Goal: Information Seeking & Learning: Learn about a topic

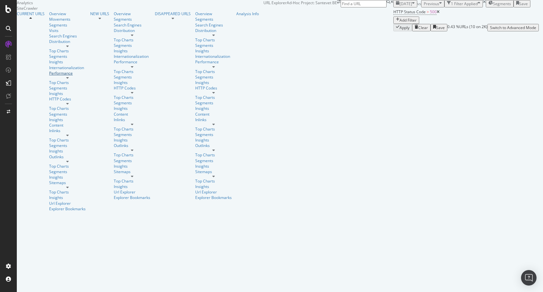
click at [49, 76] on div "Performance" at bounding box center [67, 73] width 37 height 5
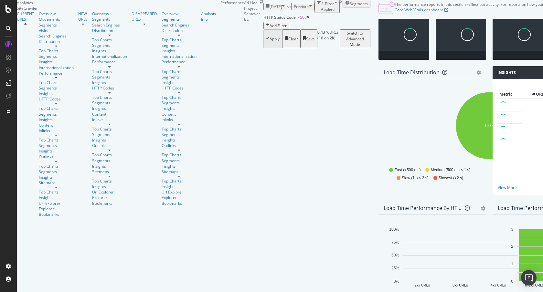
click at [307, 19] on icon at bounding box center [308, 18] width 3 height 4
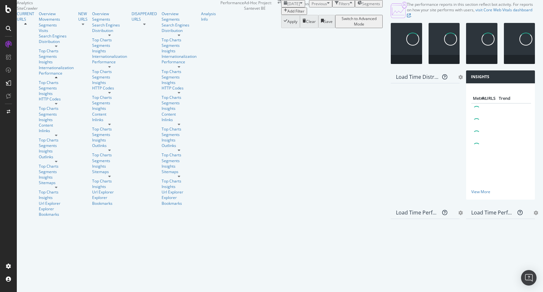
click at [288, 14] on div "Add Filter" at bounding box center [296, 10] width 17 height 5
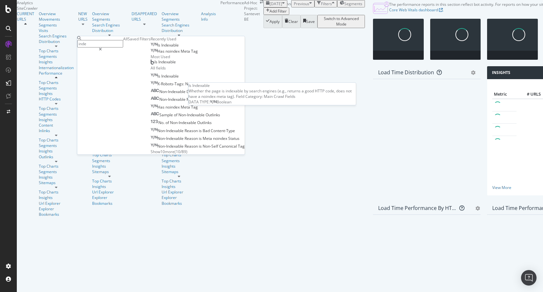
type input "inde"
click at [158, 48] on span "Is" at bounding box center [160, 44] width 4 height 5
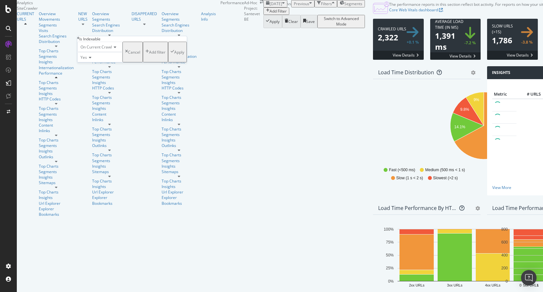
click at [148, 62] on div "On Current Crawl Yes Cancel Add filter Apply" at bounding box center [132, 52] width 110 height 21
click at [174, 55] on div "Apply" at bounding box center [179, 51] width 10 height 5
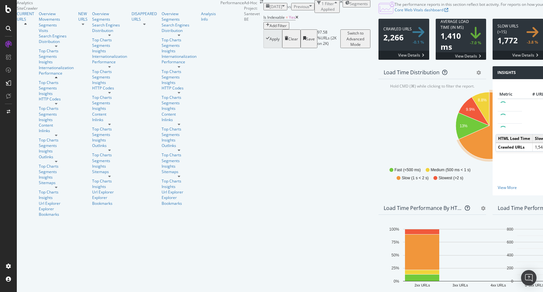
click at [459, 159] on icon "A chart." at bounding box center [491, 125] width 64 height 67
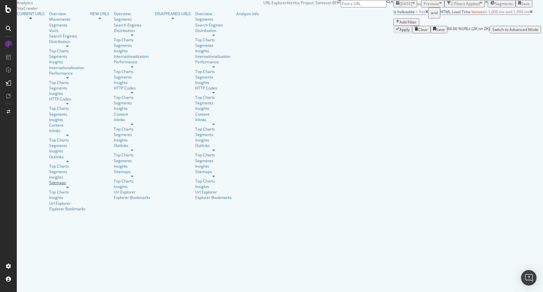
click at [49, 180] on div "Sitemaps" at bounding box center [67, 182] width 37 height 5
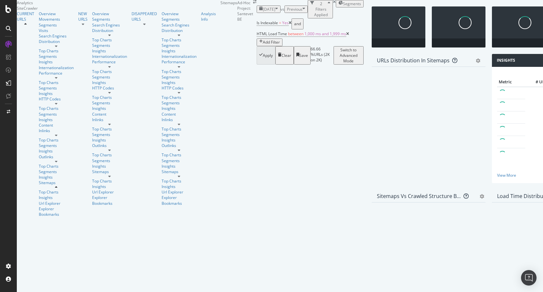
click at [346, 36] on icon at bounding box center [347, 34] width 3 height 4
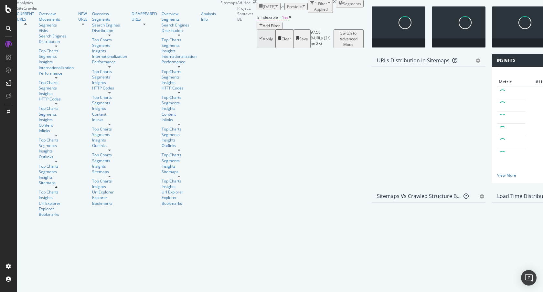
click at [257, 20] on span "Is Indexable" at bounding box center [267, 17] width 21 height 5
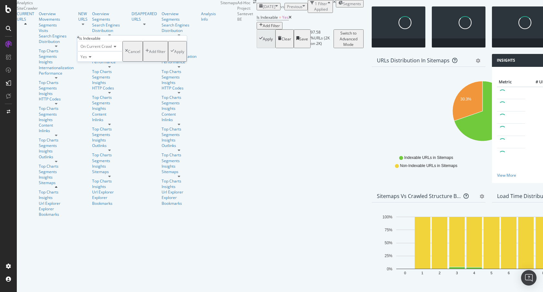
click at [91, 62] on div "Yes" at bounding box center [99, 56] width 45 height 10
click at [95, 75] on div "No" at bounding box center [100, 72] width 45 height 7
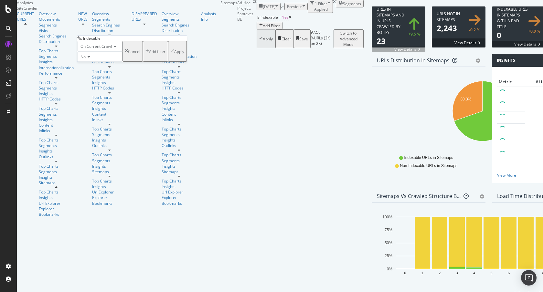
click at [174, 54] on div "Apply" at bounding box center [179, 51] width 10 height 5
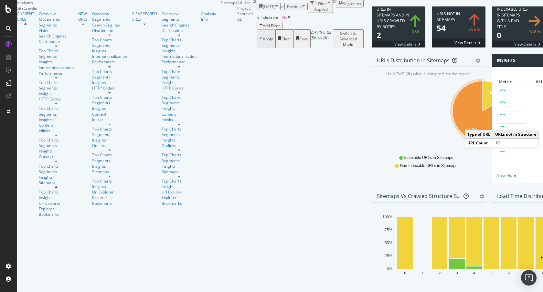
click at [453, 141] on icon "A chart." at bounding box center [483, 111] width 60 height 60
click at [377, 152] on icon "16.7% 83.3%" at bounding box center [483, 114] width 212 height 75
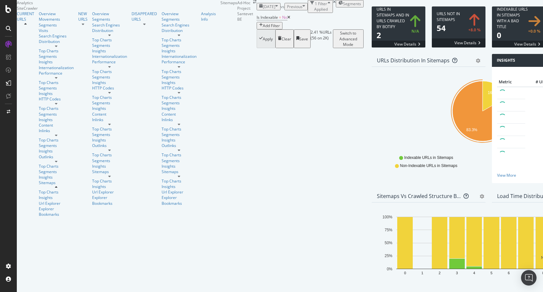
click at [288, 19] on icon at bounding box center [289, 18] width 3 height 4
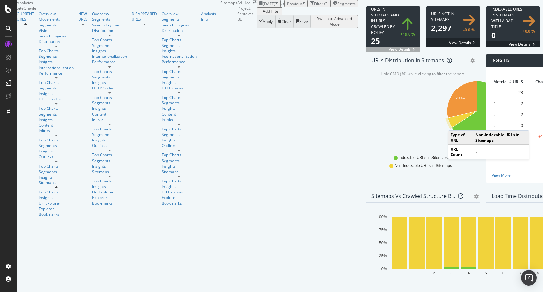
click at [448, 128] on icon "A chart." at bounding box center [462, 119] width 29 height 16
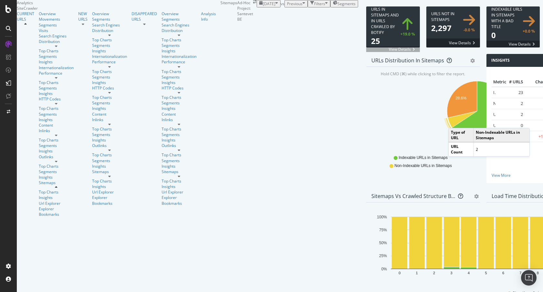
click at [448, 128] on icon "A chart." at bounding box center [462, 119] width 29 height 16
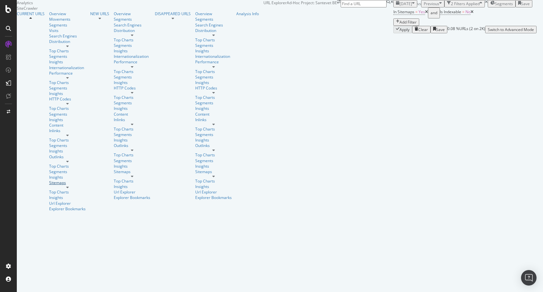
click at [49, 180] on div "Sitemaps" at bounding box center [67, 182] width 37 height 5
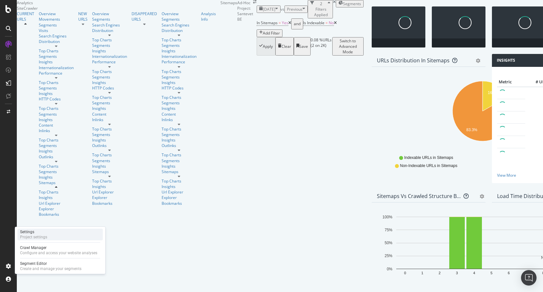
click at [48, 238] on div "Settings Project settings" at bounding box center [59, 235] width 85 height 12
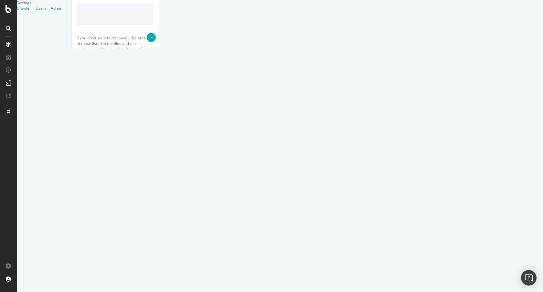
scroll to position [254, 0]
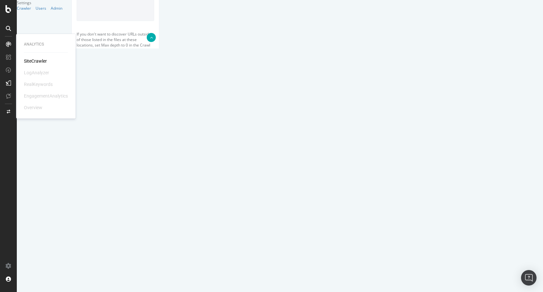
click at [40, 61] on div "SiteCrawler" at bounding box center [35, 61] width 23 height 6
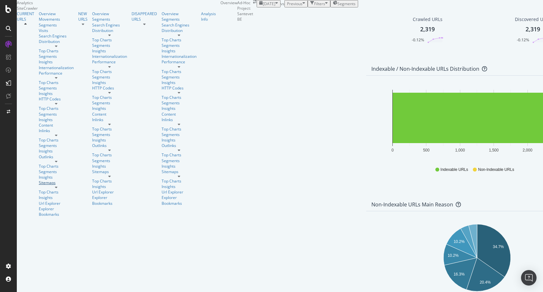
click at [39, 180] on div "Sitemaps" at bounding box center [56, 182] width 35 height 5
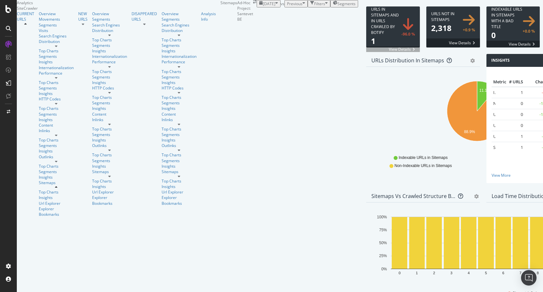
click at [427, 48] on span at bounding box center [454, 26] width 54 height 41
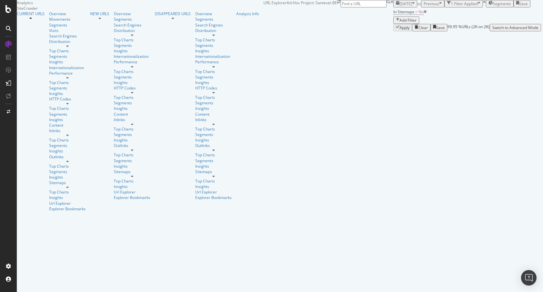
click at [400, 23] on div "Add Filter" at bounding box center [408, 19] width 17 height 5
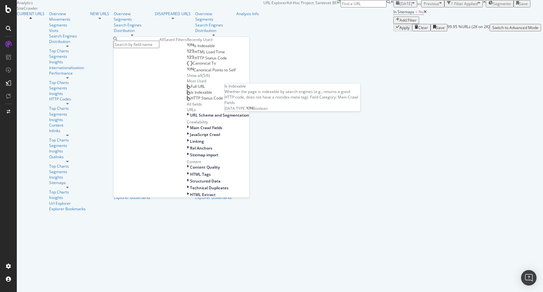
click at [194, 49] on span "Is Indexable" at bounding box center [204, 45] width 21 height 5
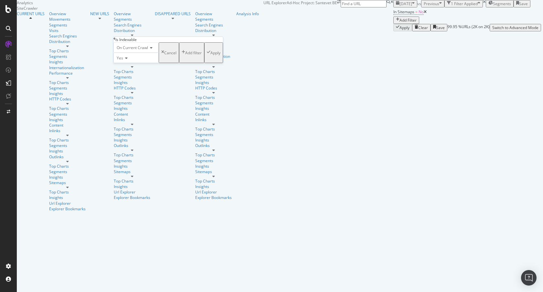
click at [211, 56] on div "Apply" at bounding box center [216, 52] width 10 height 5
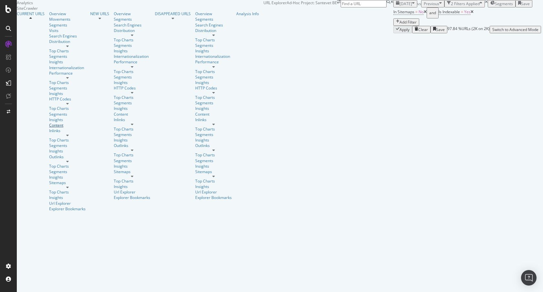
click at [49, 123] on div "Content" at bounding box center [67, 125] width 37 height 5
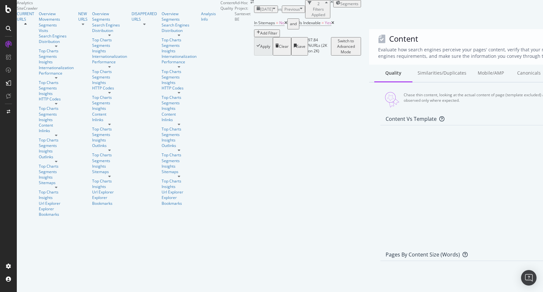
click at [285, 25] on icon at bounding box center [286, 23] width 3 height 4
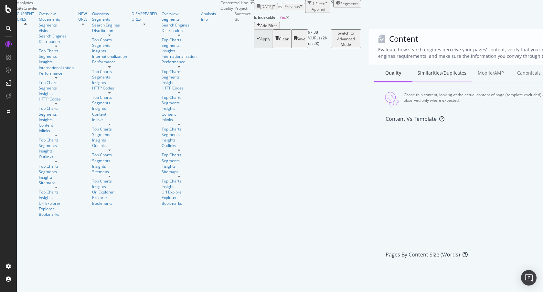
click at [413, 82] on div "Similarities/Duplicates" at bounding box center [442, 74] width 59 height 18
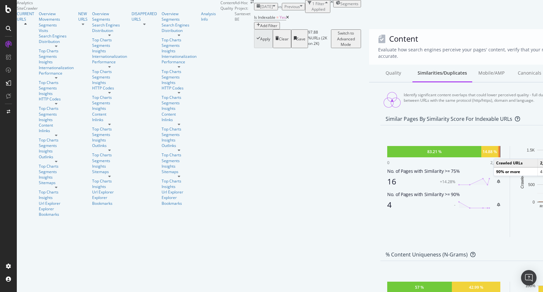
click at [500, 158] on div at bounding box center [500, 151] width 0 height 11
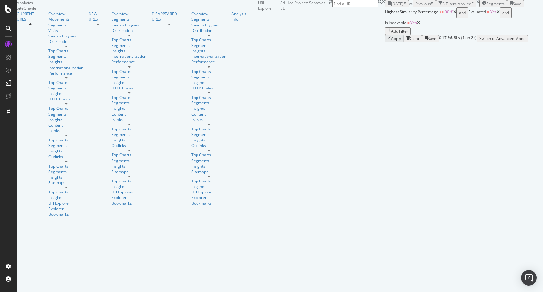
click at [440, 15] on span ">=" at bounding box center [442, 11] width 5 height 5
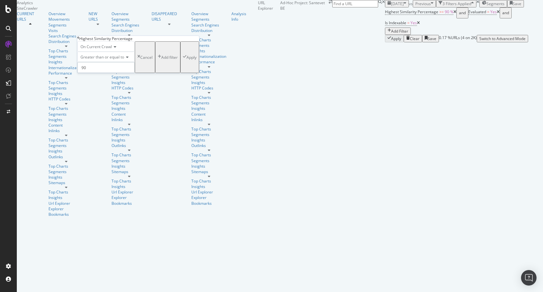
drag, startPoint x: 95, startPoint y: 77, endPoint x: 78, endPoint y: 78, distance: 17.2
click at [78, 73] on div "On Current Crawl Greater than or equal to 90 Cancel Add filter Apply" at bounding box center [138, 57] width 122 height 32
type input "80"
click at [183, 60] on icon "button" at bounding box center [185, 57] width 4 height 5
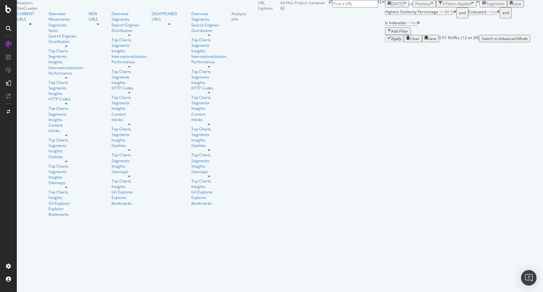
scroll to position [305, 0]
click at [440, 15] on span ">=" at bounding box center [442, 11] width 5 height 5
click at [385, 42] on div "Apply Clear Save 0.51 % URLs ( 12 on 2K ) Switch to Advanced Mode" at bounding box center [464, 38] width 158 height 7
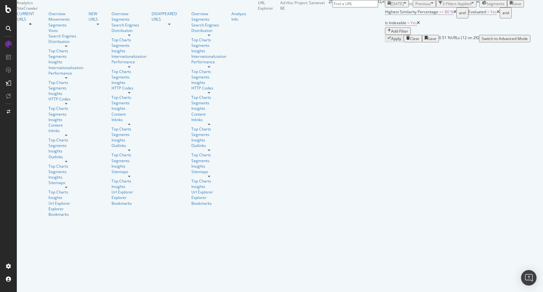
click at [454, 14] on icon at bounding box center [455, 12] width 3 height 4
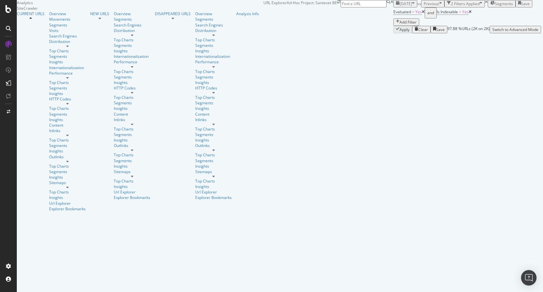
click at [422, 14] on icon at bounding box center [423, 12] width 3 height 4
click at [400, 23] on div "Add Filter" at bounding box center [408, 19] width 17 height 5
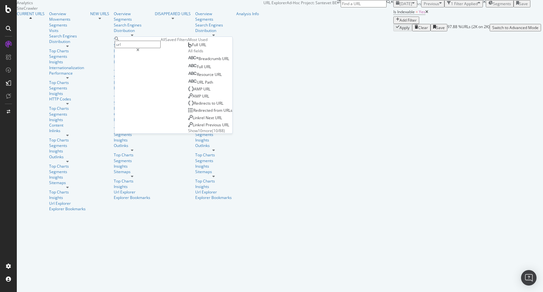
type input "url"
click at [188, 48] on div "Full URL" at bounding box center [197, 44] width 18 height 5
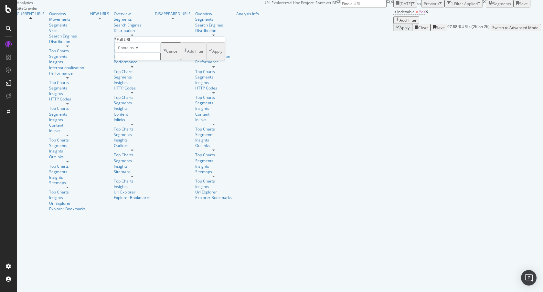
click at [134, 60] on input "text" at bounding box center [138, 56] width 46 height 7
type input "b"
type input "fb"
click at [213, 56] on div "Apply" at bounding box center [218, 52] width 10 height 5
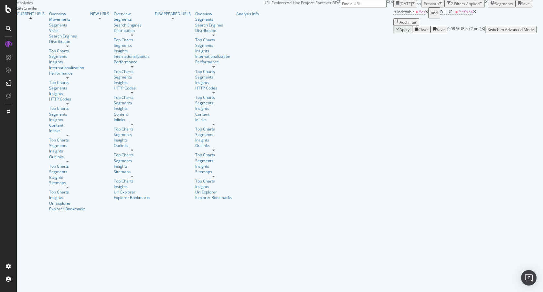
click at [426, 14] on icon at bounding box center [427, 12] width 3 height 4
click at [400, 23] on div "Add Filter" at bounding box center [408, 19] width 17 height 5
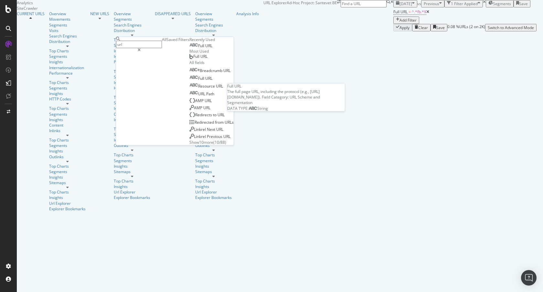
click at [205, 49] on span "URL" at bounding box center [208, 45] width 7 height 5
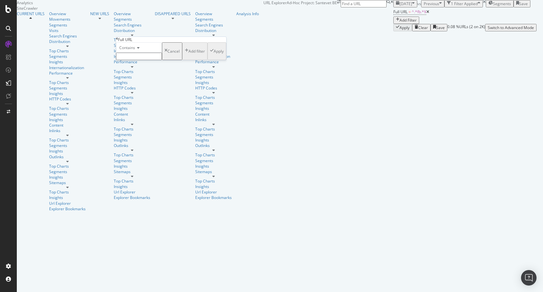
click at [140, 60] on input "text" at bounding box center [139, 56] width 46 height 7
type input "utm"
click at [214, 56] on div "Apply" at bounding box center [219, 52] width 10 height 5
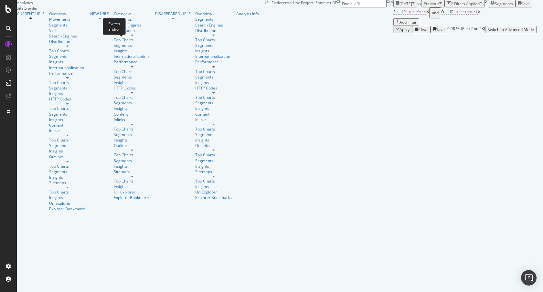
click at [432, 17] on div "and" at bounding box center [435, 12] width 7 height 9
click at [415, 32] on div "Clear" at bounding box center [421, 29] width 13 height 5
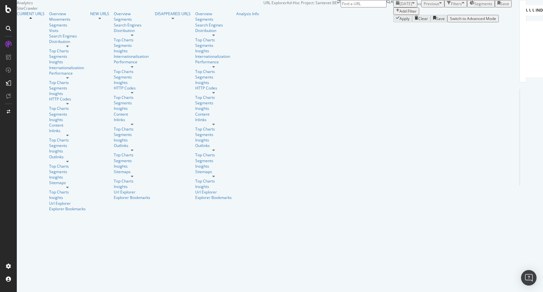
click at [475, 6] on span "Segments" at bounding box center [484, 3] width 18 height 5
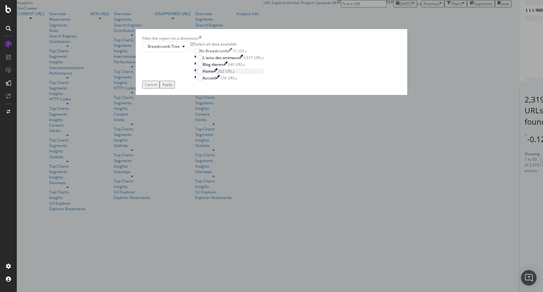
click at [198, 74] on div "modal" at bounding box center [195, 71] width 3 height 5
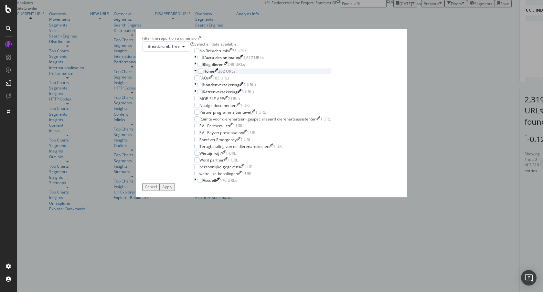
click at [197, 74] on icon "modal" at bounding box center [195, 71] width 3 height 5
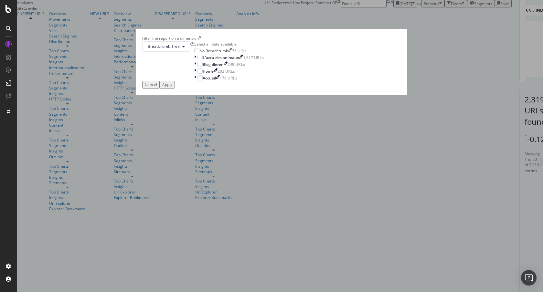
click at [157, 87] on div "Cancel" at bounding box center [151, 84] width 12 height 5
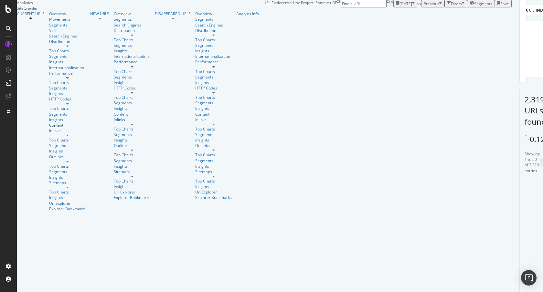
click at [49, 123] on div "Content" at bounding box center [67, 125] width 37 height 5
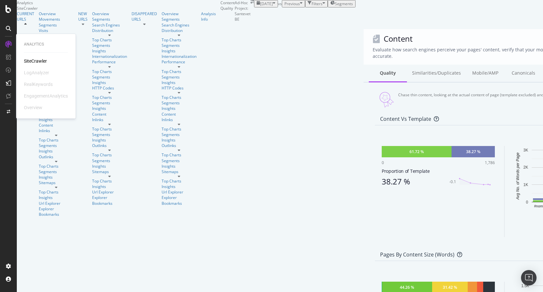
click at [37, 60] on div "SiteCrawler" at bounding box center [35, 61] width 23 height 6
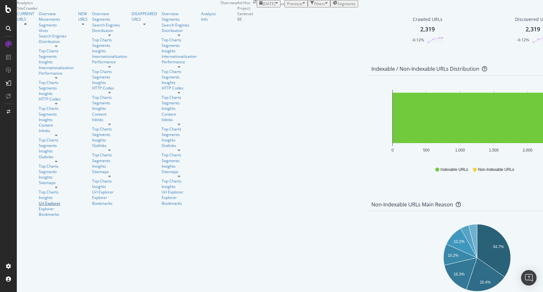
click at [39, 201] on div "Url Explorer" at bounding box center [56, 203] width 35 height 5
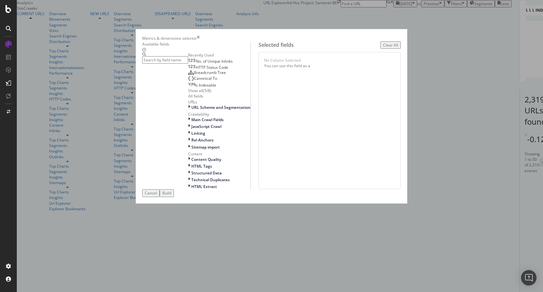
click at [200, 36] on icon "times" at bounding box center [198, 38] width 3 height 5
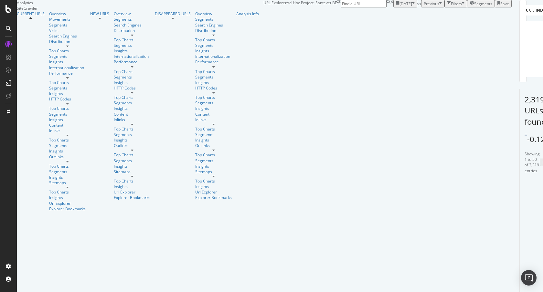
click at [451, 6] on div "Filters" at bounding box center [456, 3] width 11 height 5
click at [400, 14] on div "Add Filter" at bounding box center [408, 10] width 17 height 5
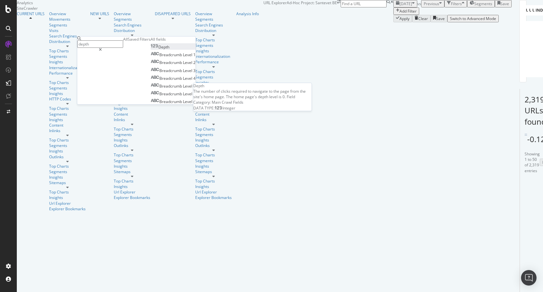
type input "depth"
click at [151, 50] on div "Depth" at bounding box center [160, 46] width 19 height 5
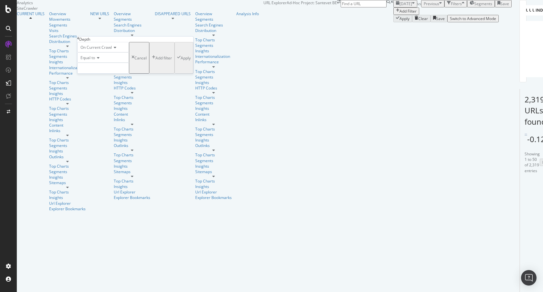
click at [98, 63] on div "Equal to" at bounding box center [103, 57] width 52 height 10
drag, startPoint x: 111, startPoint y: 112, endPoint x: 112, endPoint y: 103, distance: 9.1
click at [112, 110] on div "Equal to Not Equal to Less than Less than or equal to Greater than Greater than…" at bounding box center [103, 96] width 52 height 69
click at [95, 96] on span "Greater than" at bounding box center [90, 93] width 23 height 5
click at [104, 74] on input "number" at bounding box center [103, 68] width 52 height 11
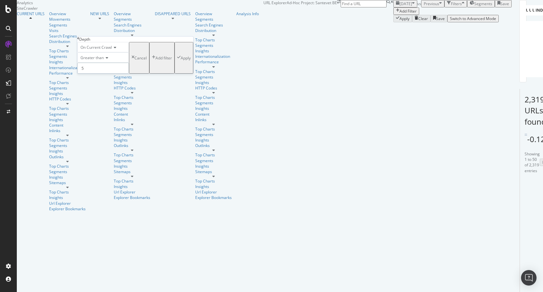
type input "5"
click at [177, 61] on div "Apply" at bounding box center [184, 57] width 14 height 5
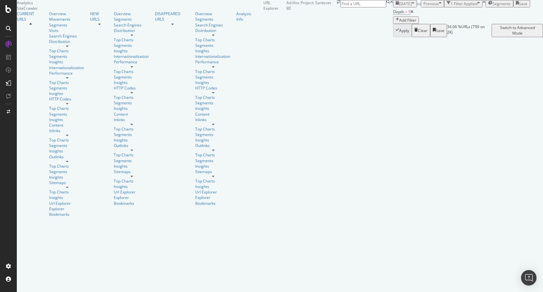
click at [399, 23] on div "Add Filter" at bounding box center [407, 19] width 17 height 5
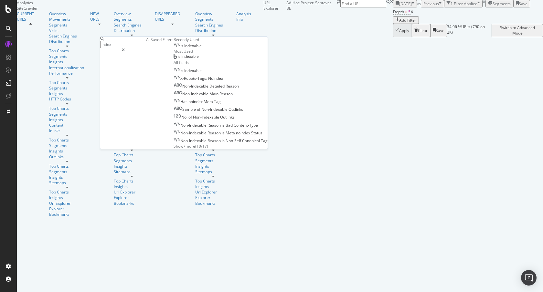
type input "index"
click at [174, 49] on div "Is Indexable" at bounding box center [188, 45] width 28 height 5
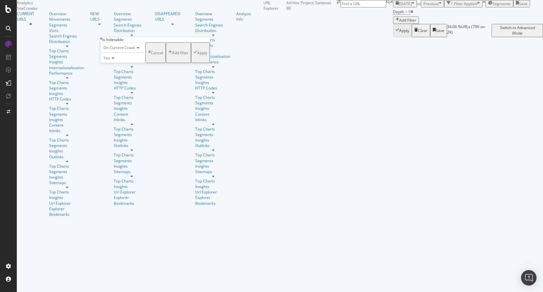
click at [197, 56] on div "Apply" at bounding box center [202, 52] width 10 height 5
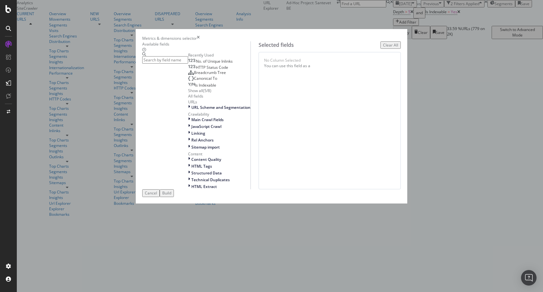
click at [185, 64] on input "modal" at bounding box center [165, 59] width 46 height 7
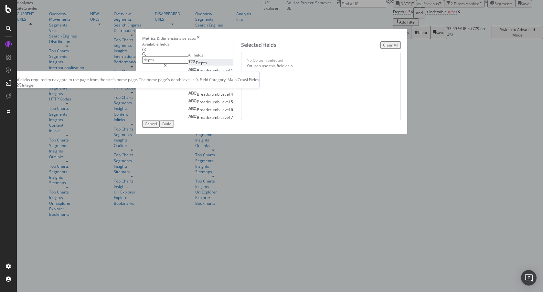
type input "depth"
click at [188, 66] on div "Depth" at bounding box center [197, 62] width 19 height 5
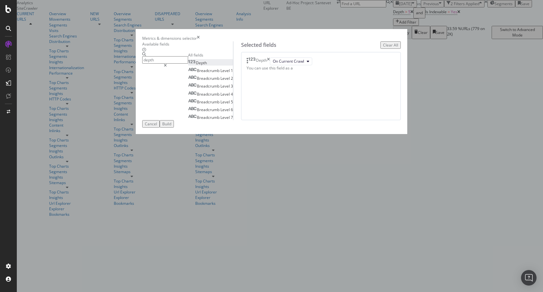
click at [174, 128] on button "Build" at bounding box center [167, 123] width 14 height 7
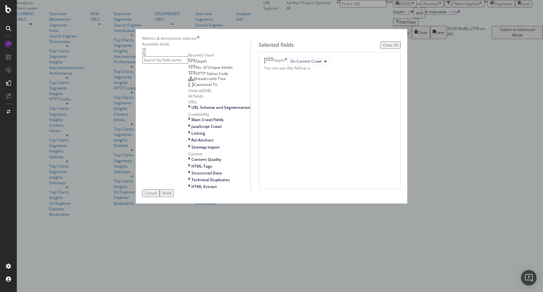
click at [188, 64] on input "modal" at bounding box center [165, 59] width 46 height 7
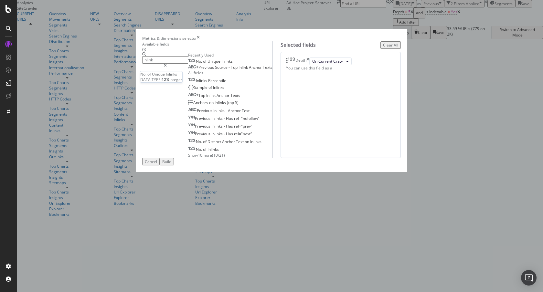
type input "inlink"
click at [208, 64] on span "Unique" at bounding box center [215, 61] width 14 height 5
click at [359, 84] on button "Unique Inlinks" at bounding box center [377, 80] width 36 height 8
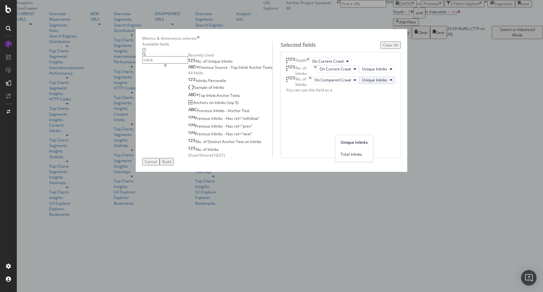
click at [347, 153] on span "Total Inlinks" at bounding box center [354, 155] width 27 height 6
click at [319, 83] on span "On Compared Crawl" at bounding box center [337, 79] width 37 height 5
click at [305, 140] on span "On Current Crawl" at bounding box center [310, 143] width 37 height 6
click at [171, 165] on div "Build" at bounding box center [166, 161] width 9 height 5
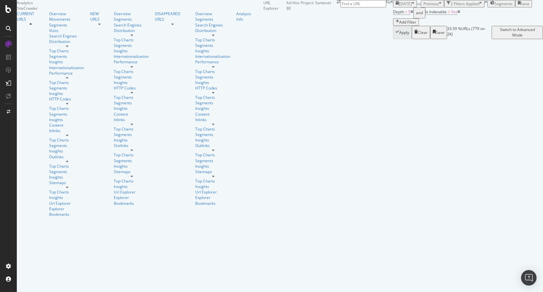
scroll to position [95, 0]
click at [458, 14] on icon at bounding box center [459, 12] width 3 height 4
click at [411, 14] on icon at bounding box center [412, 12] width 3 height 4
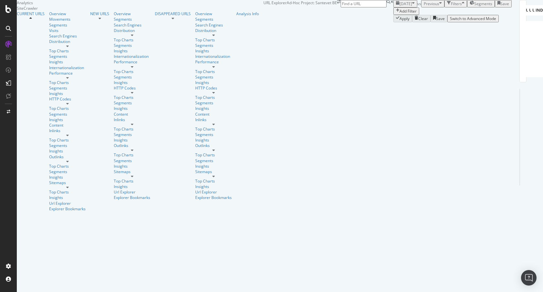
click at [400, 14] on div "Add Filter" at bounding box center [408, 10] width 17 height 5
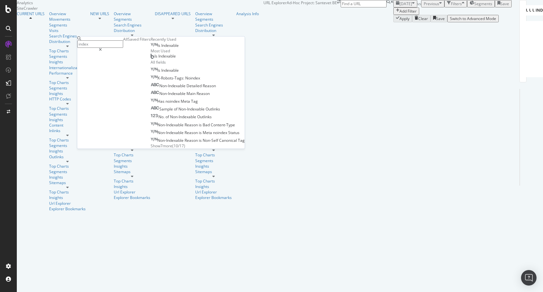
click at [161, 48] on span "Indexable" at bounding box center [169, 45] width 17 height 5
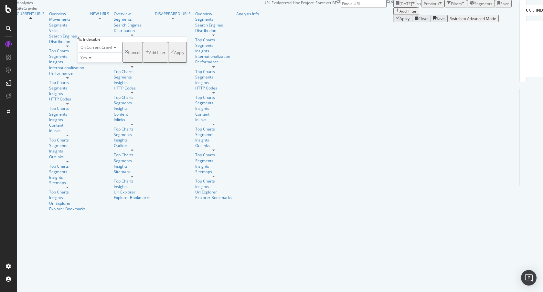
click at [174, 55] on div "Apply" at bounding box center [179, 52] width 10 height 5
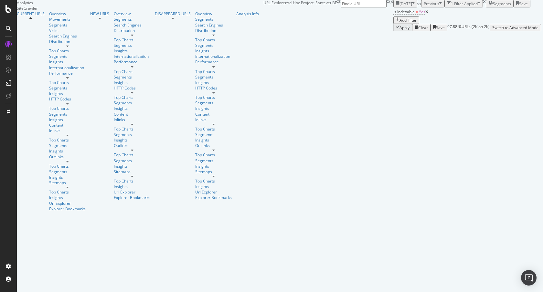
click at [400, 23] on div "Add Filter" at bounding box center [408, 19] width 17 height 5
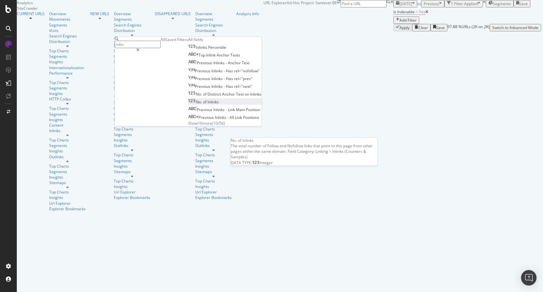
type input "inlin"
click at [208, 105] on span "Inlinks" at bounding box center [213, 101] width 11 height 5
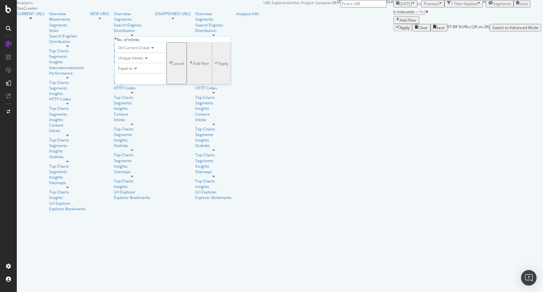
click at [133, 71] on span "Equal to" at bounding box center [125, 68] width 15 height 5
click at [139, 86] on span "Not Equal to" at bounding box center [128, 83] width 22 height 5
click at [142, 84] on input "number" at bounding box center [141, 78] width 52 height 11
type input "1"
click at [218, 66] on div "Apply" at bounding box center [223, 63] width 10 height 5
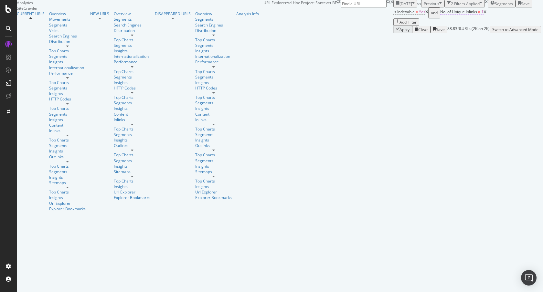
click at [441, 15] on span "No. of Unique Inlinks" at bounding box center [459, 11] width 37 height 5
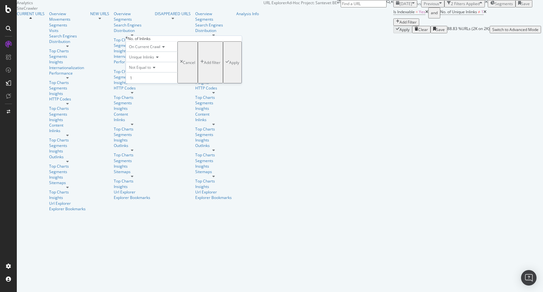
click at [229, 65] on div "Apply" at bounding box center [234, 62] width 10 height 5
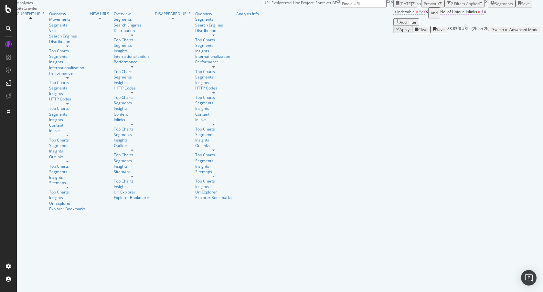
click at [441, 15] on span "No. of Unique Inlinks" at bounding box center [459, 11] width 37 height 5
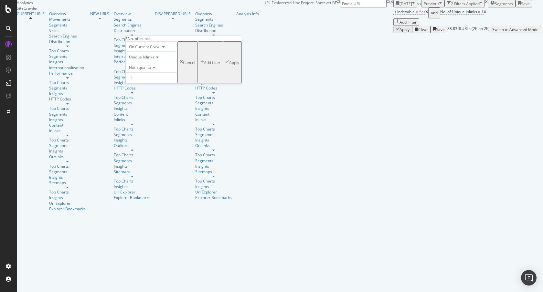
click at [139, 70] on span "Not Equal to" at bounding box center [140, 67] width 22 height 5
click at [142, 79] on span "Equal to" at bounding box center [135, 75] width 15 height 5
click at [229, 65] on div "Apply" at bounding box center [234, 62] width 10 height 5
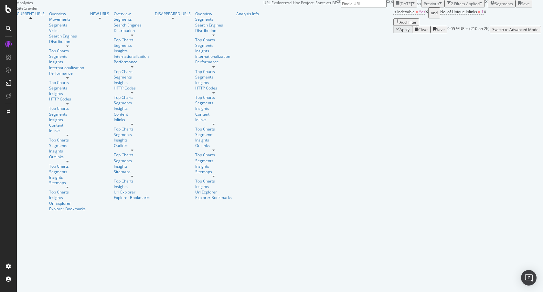
click at [400, 25] on div "Add Filter" at bounding box center [408, 21] width 17 height 5
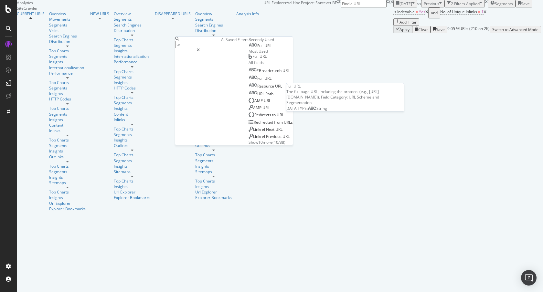
type input "url"
click at [265, 49] on span "URL" at bounding box center [268, 45] width 7 height 5
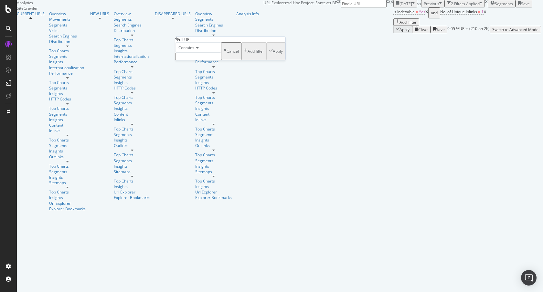
click at [188, 50] on span "Contains" at bounding box center [187, 47] width 16 height 5
click at [197, 107] on span "Doesn't contain" at bounding box center [191, 103] width 28 height 5
click at [202, 60] on input "text" at bounding box center [198, 56] width 46 height 7
type input "faq"
click at [273, 56] on div "Apply" at bounding box center [278, 52] width 10 height 5
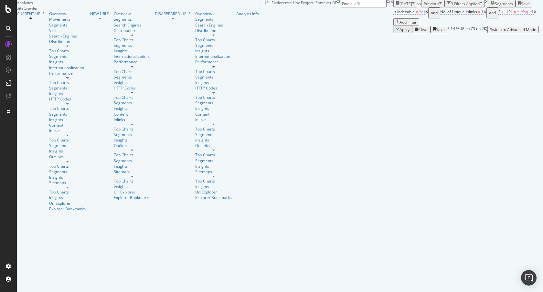
scroll to position [117, 0]
click at [543, 145] on div "73 URLs found +4.28% Create alert Manage Columns Export as CSV" at bounding box center [552, 117] width 10 height 56
click at [400, 25] on div "Add Filter" at bounding box center [408, 21] width 17 height 5
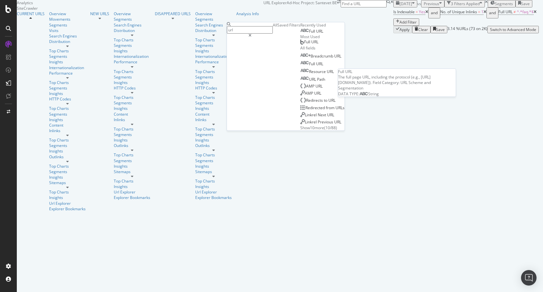
click at [309, 34] on span "Full" at bounding box center [312, 30] width 7 height 5
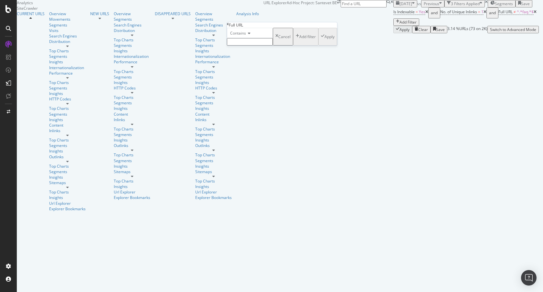
click at [249, 46] on input "text" at bounding box center [250, 41] width 46 height 7
type input "page="
click at [246, 36] on span "Contains" at bounding box center [238, 32] width 16 height 5
click at [273, 34] on div "Contains page= Cancel Add filter Apply" at bounding box center [282, 39] width 110 height 22
click at [238, 36] on span "Contains" at bounding box center [238, 32] width 16 height 5
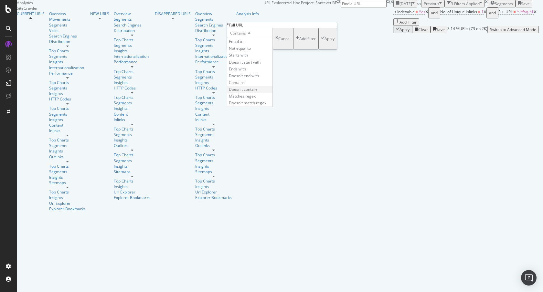
click at [252, 92] on span "Doesn't contain" at bounding box center [243, 89] width 28 height 5
click at [325, 41] on div "Apply" at bounding box center [330, 38] width 10 height 5
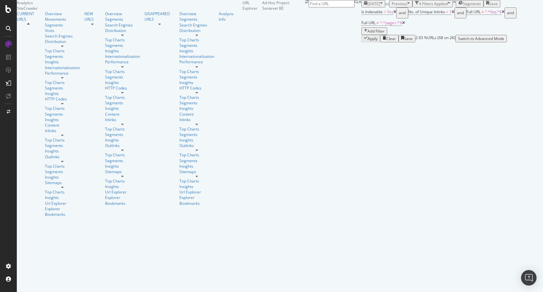
click at [463, 6] on span "Segments" at bounding box center [472, 3] width 18 height 5
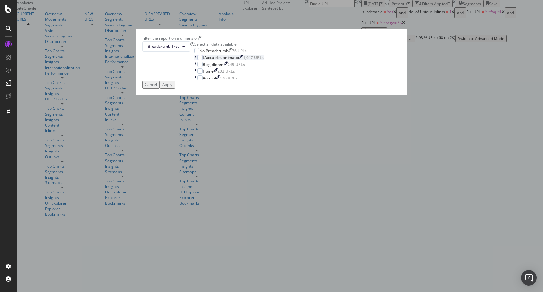
click at [196, 60] on icon "modal" at bounding box center [195, 57] width 2 height 5
click at [197, 60] on icon "modal" at bounding box center [195, 57] width 3 height 5
click at [196, 74] on icon "modal" at bounding box center [195, 71] width 2 height 5
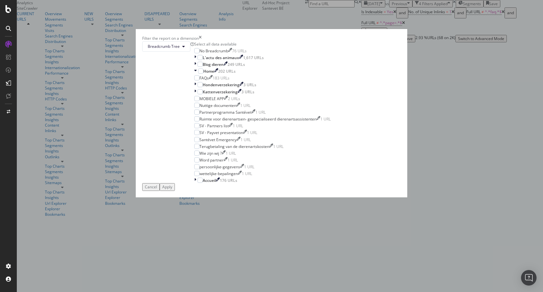
scroll to position [12, 0]
click at [179, 166] on div "Filter the report on a dimension Breadcrumb Tree Select all data available No B…" at bounding box center [271, 146] width 543 height 292
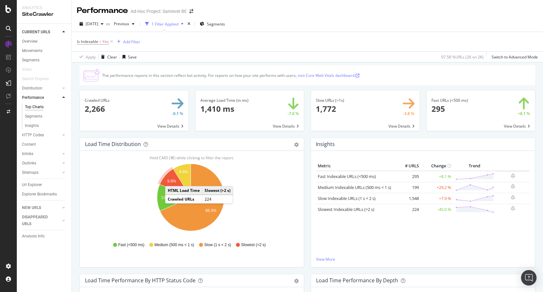
click at [172, 180] on text "9.9%" at bounding box center [171, 181] width 9 height 5
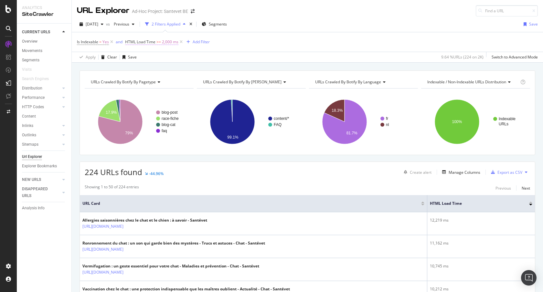
click at [156, 39] on span "HTML Load Time >= 2,000 ms" at bounding box center [151, 42] width 53 height 6
drag, startPoint x: 136, startPoint y: 79, endPoint x: 125, endPoint y: 79, distance: 11.3
click at [125, 79] on body "Analytics SiteCrawler CURRENT URLS Overview Movements Segments Visits Search En…" at bounding box center [271, 146] width 543 height 292
type input "2"
type input "999"
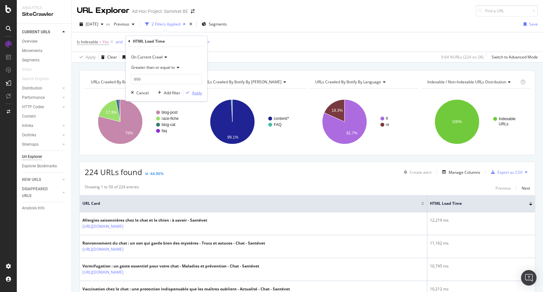
click at [193, 94] on div "Apply" at bounding box center [197, 92] width 10 height 5
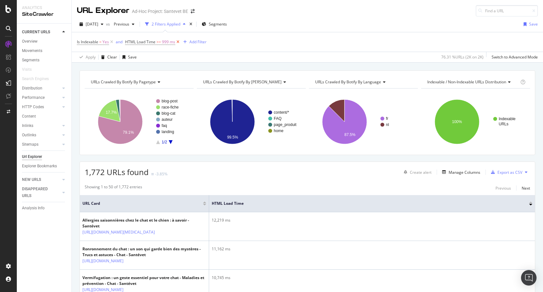
click at [177, 40] on icon at bounding box center [177, 42] width 5 height 6
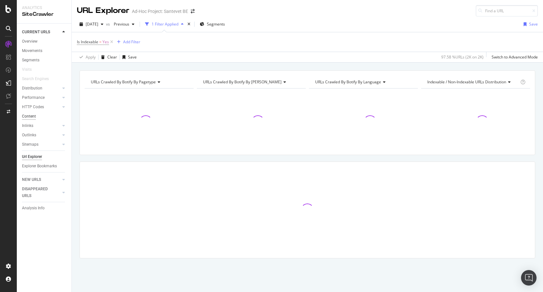
click at [28, 119] on div "Content" at bounding box center [29, 116] width 14 height 7
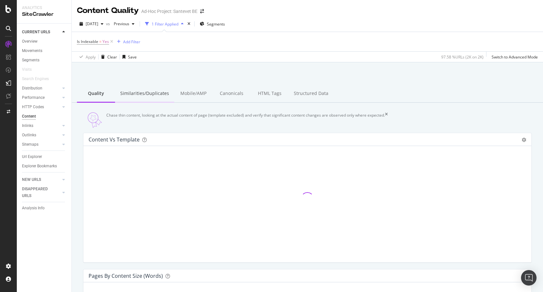
click at [145, 95] on div "Similarities/Duplicates" at bounding box center [144, 94] width 59 height 18
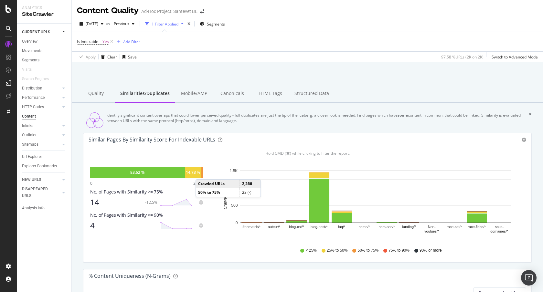
click at [202, 178] on div at bounding box center [202, 172] width 1 height 11
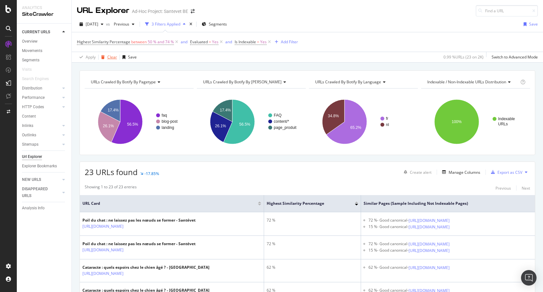
click at [107, 57] on div "Clear" at bounding box center [112, 56] width 10 height 5
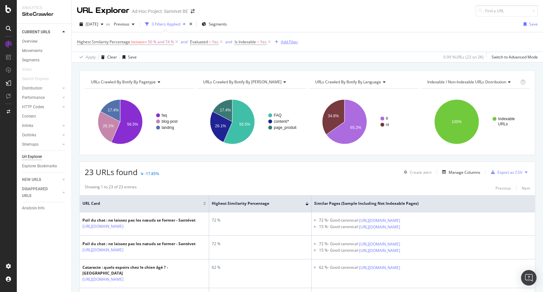
click at [283, 40] on div "Add Filter" at bounding box center [289, 41] width 17 height 5
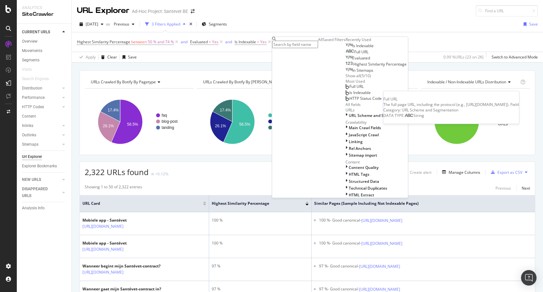
click at [355, 55] on span "Full URL" at bounding box center [362, 51] width 14 height 5
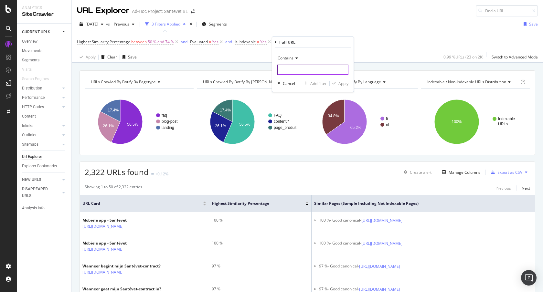
click at [286, 71] on input "text" at bounding box center [313, 70] width 71 height 10
type input "faqs"
click at [343, 87] on div "Contains faqs Cancel Add filter Apply" at bounding box center [313, 70] width 82 height 44
click at [343, 85] on div "Apply" at bounding box center [344, 83] width 10 height 5
